Goal: Information Seeking & Learning: Find contact information

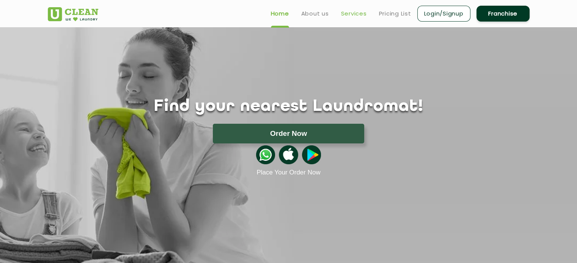
click at [356, 14] on link "Services" at bounding box center [354, 13] width 26 height 9
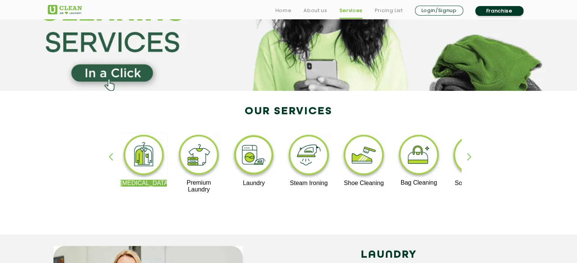
scroll to position [136, 0]
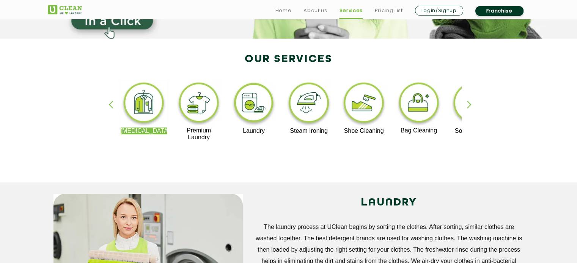
click at [472, 105] on div "button" at bounding box center [472, 111] width 11 height 21
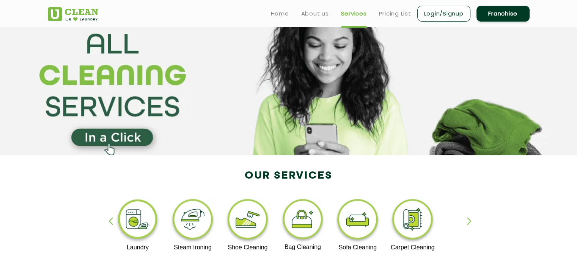
scroll to position [0, 0]
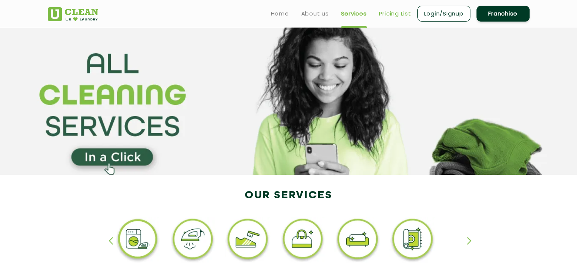
click at [395, 11] on link "Pricing List" at bounding box center [395, 13] width 32 height 9
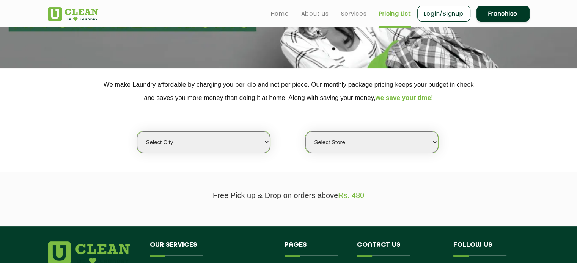
scroll to position [106, 0]
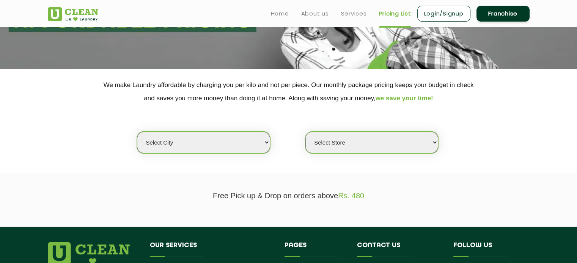
click at [434, 145] on select "Select Store" at bounding box center [371, 143] width 133 height 22
click at [396, 179] on section "Free Pick up & Drop on orders above Rs. 480" at bounding box center [288, 200] width 577 height 54
click at [265, 142] on select "Select city [GEOGRAPHIC_DATA] [GEOGRAPHIC_DATA] [GEOGRAPHIC_DATA] [GEOGRAPHIC_D…" at bounding box center [203, 143] width 133 height 22
click at [181, 141] on select "Select city [GEOGRAPHIC_DATA] [GEOGRAPHIC_DATA] [GEOGRAPHIC_DATA] [GEOGRAPHIC_D…" at bounding box center [203, 143] width 133 height 22
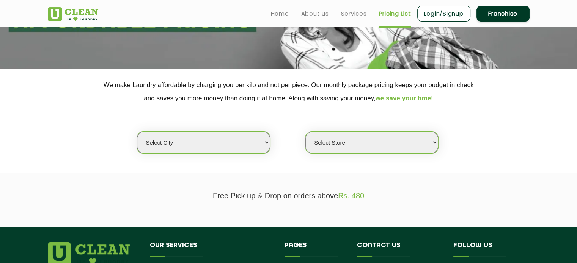
select select "1"
click at [137, 132] on select "Select city [GEOGRAPHIC_DATA] [GEOGRAPHIC_DATA] [GEOGRAPHIC_DATA] [GEOGRAPHIC_D…" at bounding box center [203, 143] width 133 height 22
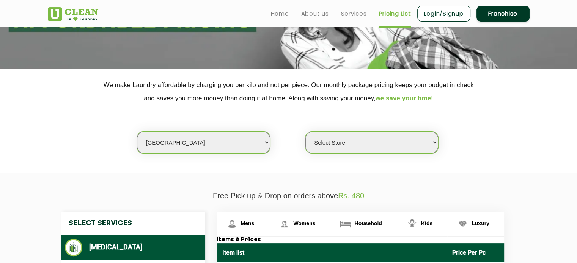
click at [434, 144] on select "Select Store [GEOGRAPHIC_DATA] [GEOGRAPHIC_DATA] 2 [GEOGRAPHIC_DATA] [GEOGRAPHI…" at bounding box center [371, 143] width 133 height 22
select select "547"
click at [305, 132] on select "Select Store [GEOGRAPHIC_DATA] [GEOGRAPHIC_DATA] 2 [GEOGRAPHIC_DATA] [GEOGRAPHI…" at bounding box center [371, 143] width 133 height 22
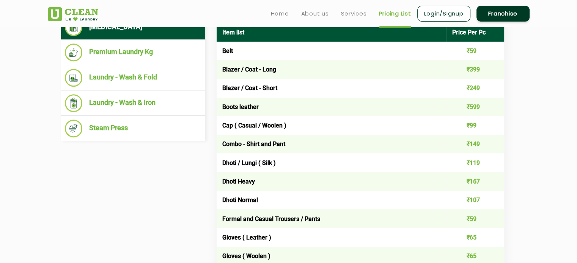
scroll to position [308, 0]
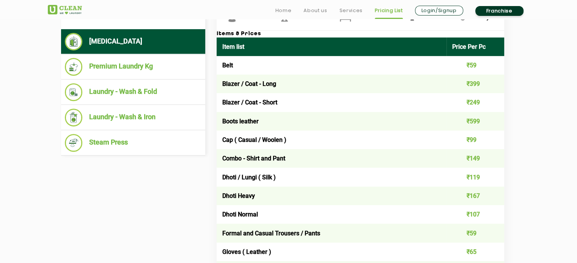
scroll to position [0, 0]
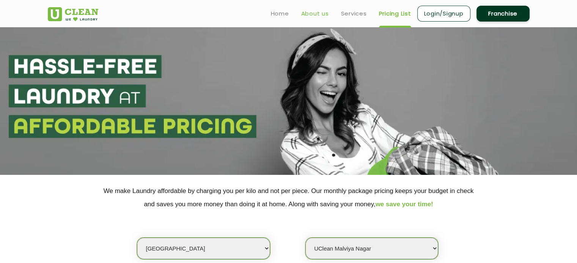
click at [311, 15] on link "About us" at bounding box center [315, 13] width 28 height 9
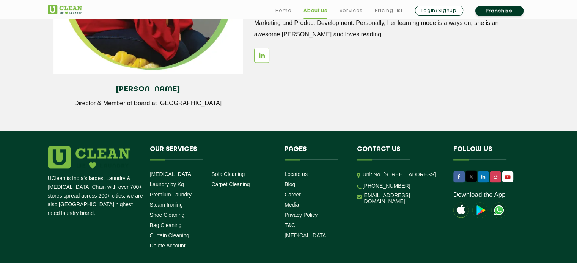
scroll to position [1061, 0]
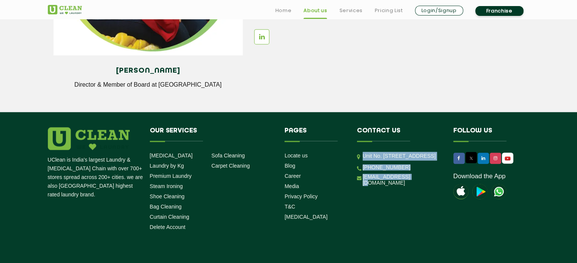
drag, startPoint x: 354, startPoint y: 154, endPoint x: 409, endPoint y: 209, distance: 78.5
click at [409, 190] on li "Contact us Unit No. [STREET_ADDRESS] [PHONE_NUMBER] [EMAIL_ADDRESS][DOMAIN_NAME]" at bounding box center [399, 158] width 96 height 63
copy ul "Unit No. [STREET_ADDRESS] [PHONE_NUMBER] [EMAIL_ADDRESS][DOMAIN_NAME]"
